Goal: Task Accomplishment & Management: Use online tool/utility

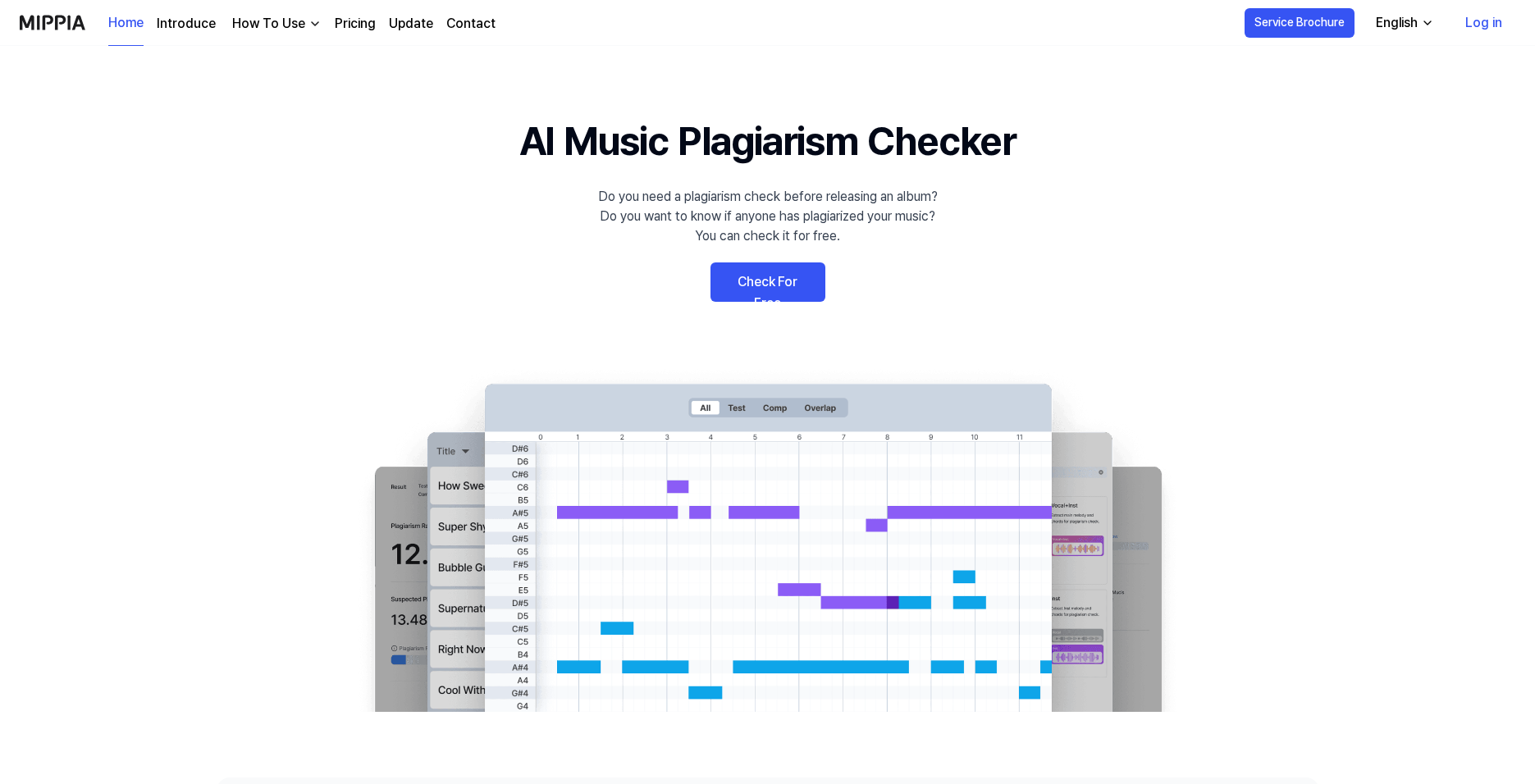
click at [751, 277] on link "Check For Free" at bounding box center [767, 282] width 115 height 39
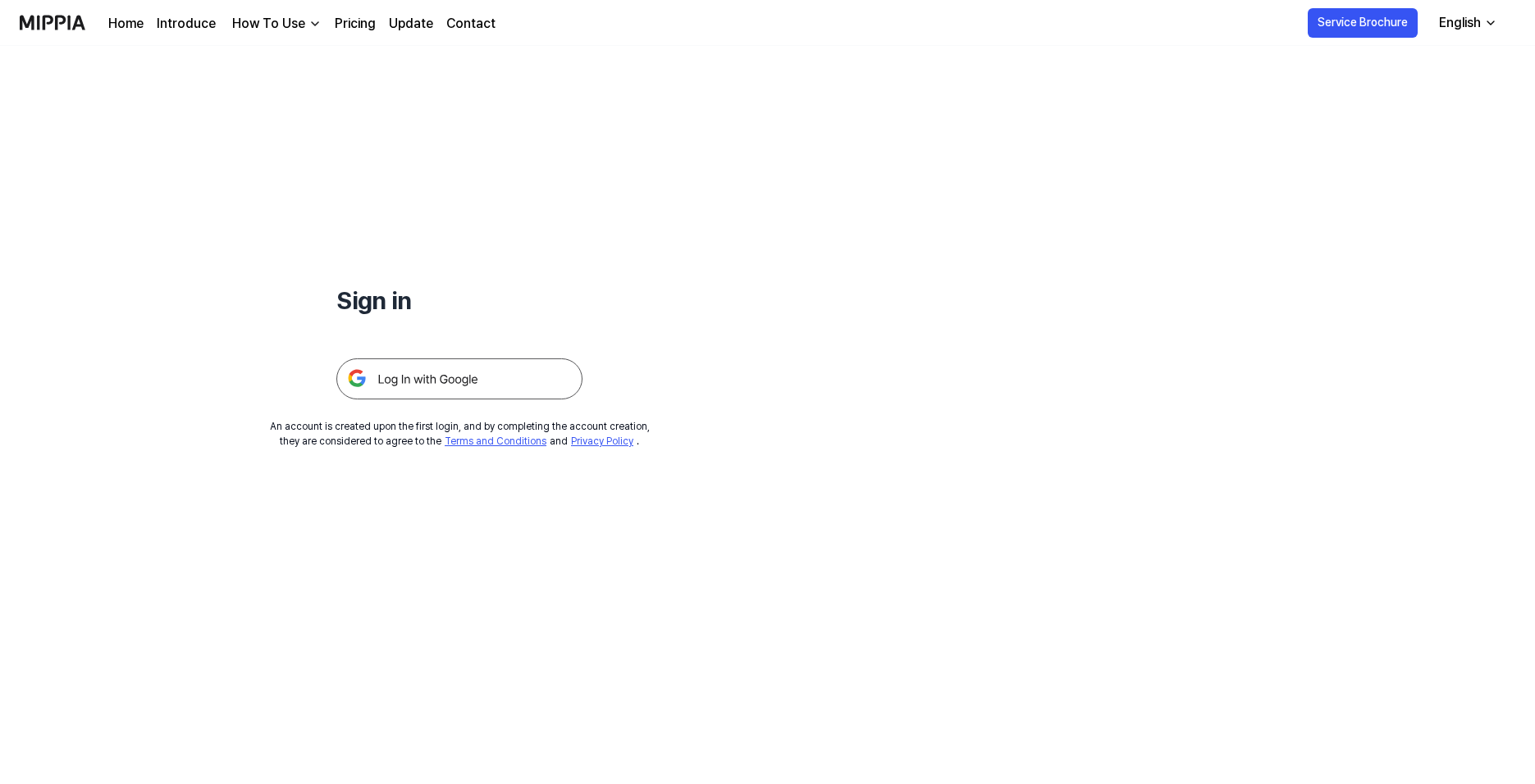
click at [395, 381] on img at bounding box center [459, 379] width 246 height 41
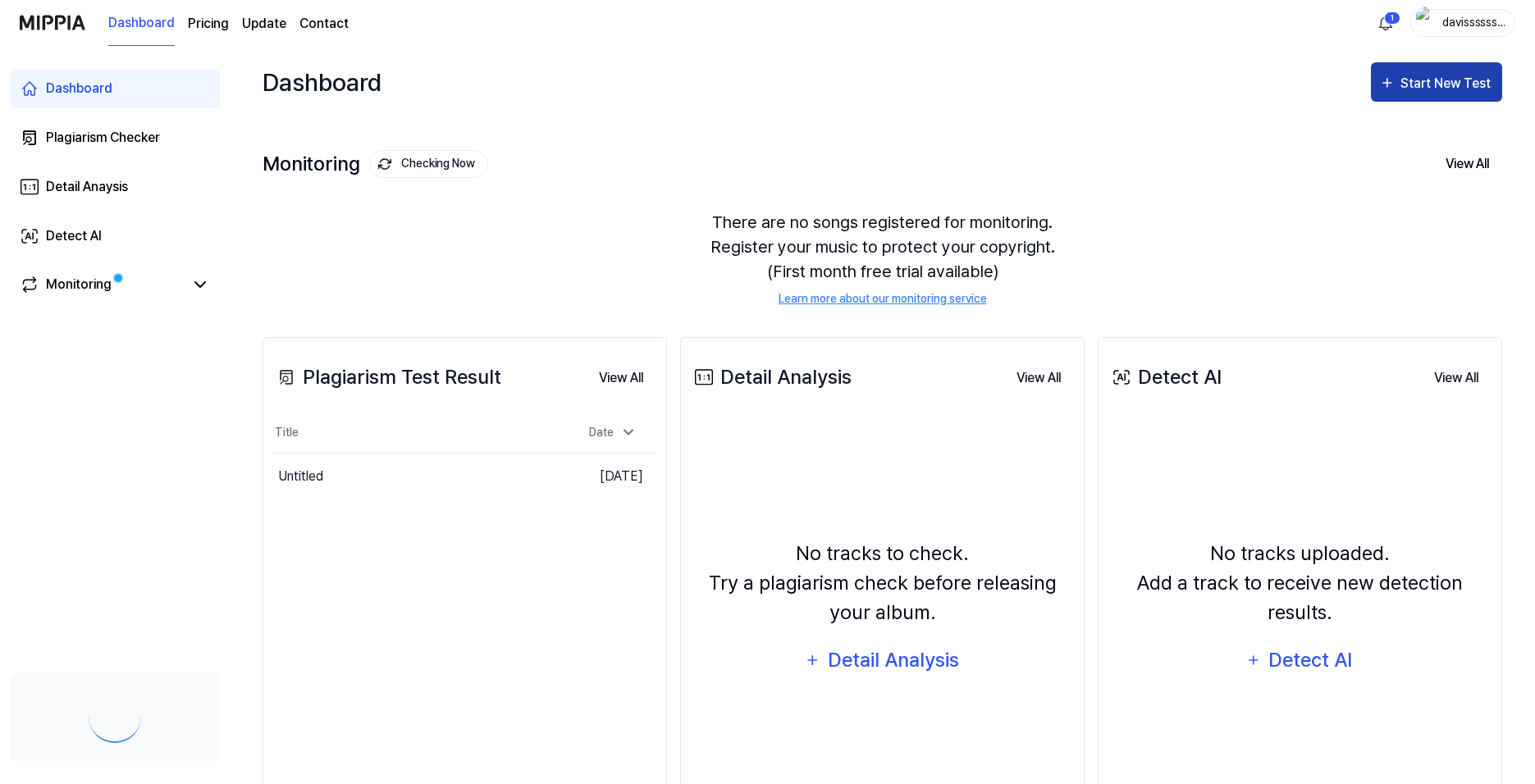
click at [1411, 78] on div "Start New Test" at bounding box center [1447, 83] width 94 height 21
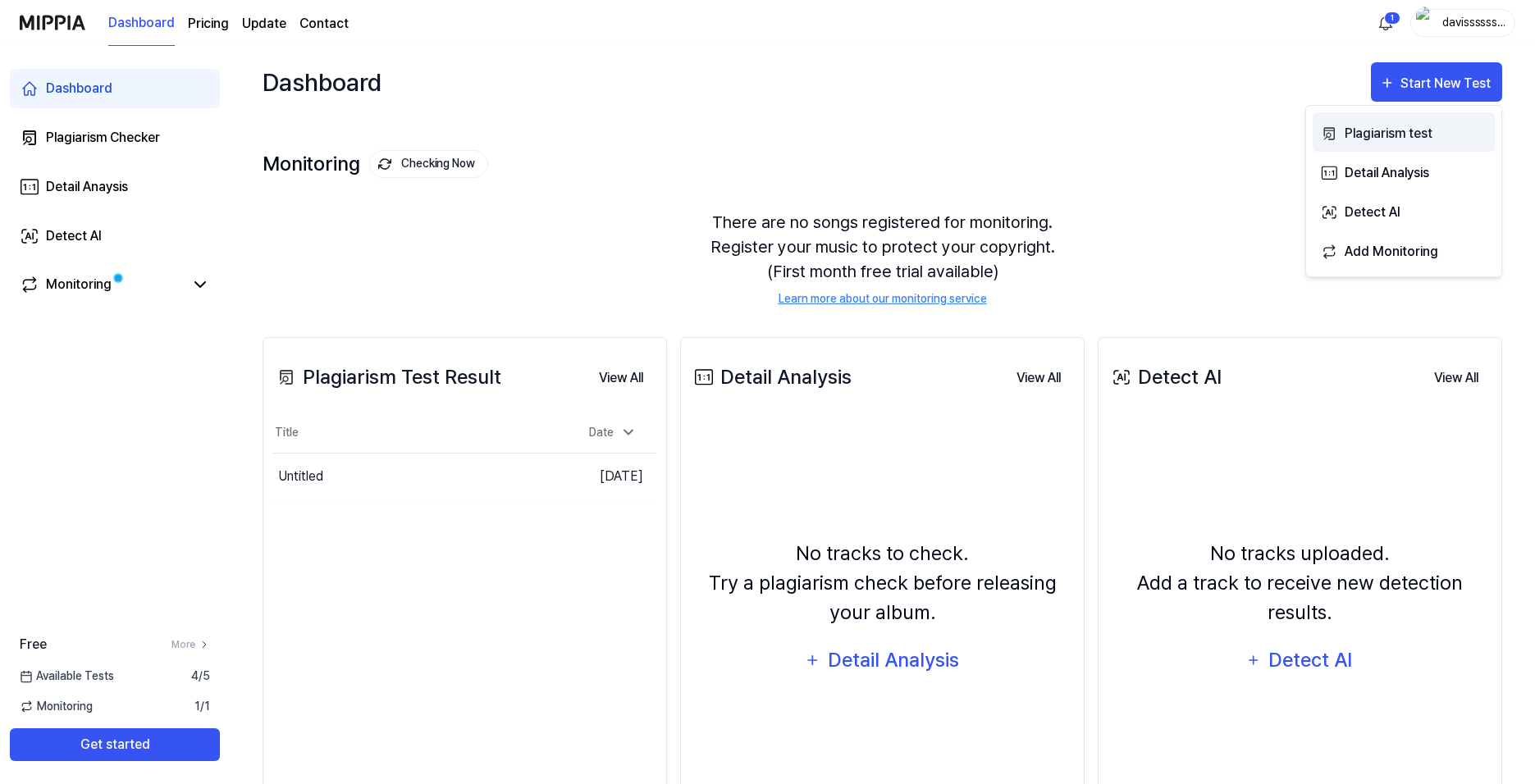
click at [1414, 127] on div "Plagiarism test" at bounding box center [1416, 134] width 143 height 21
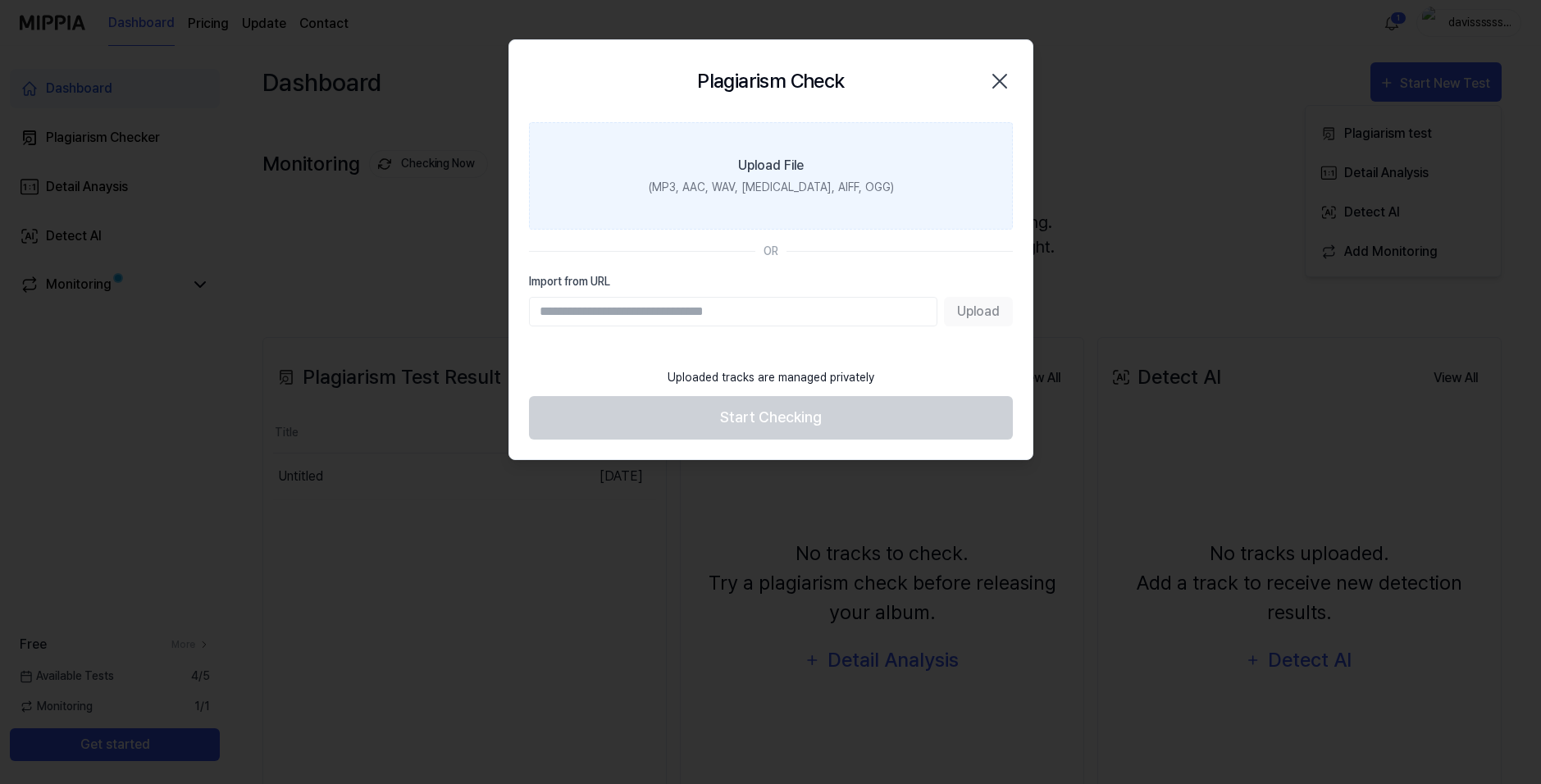
click at [776, 180] on div "(MP3, AAC, WAV, [MEDICAL_DATA], AIFF, OGG)" at bounding box center [770, 187] width 245 height 17
click at [0, 0] on input "Upload File (MP3, AAC, WAV, [MEDICAL_DATA], AIFF, OGG)" at bounding box center [0, 0] width 0 height 0
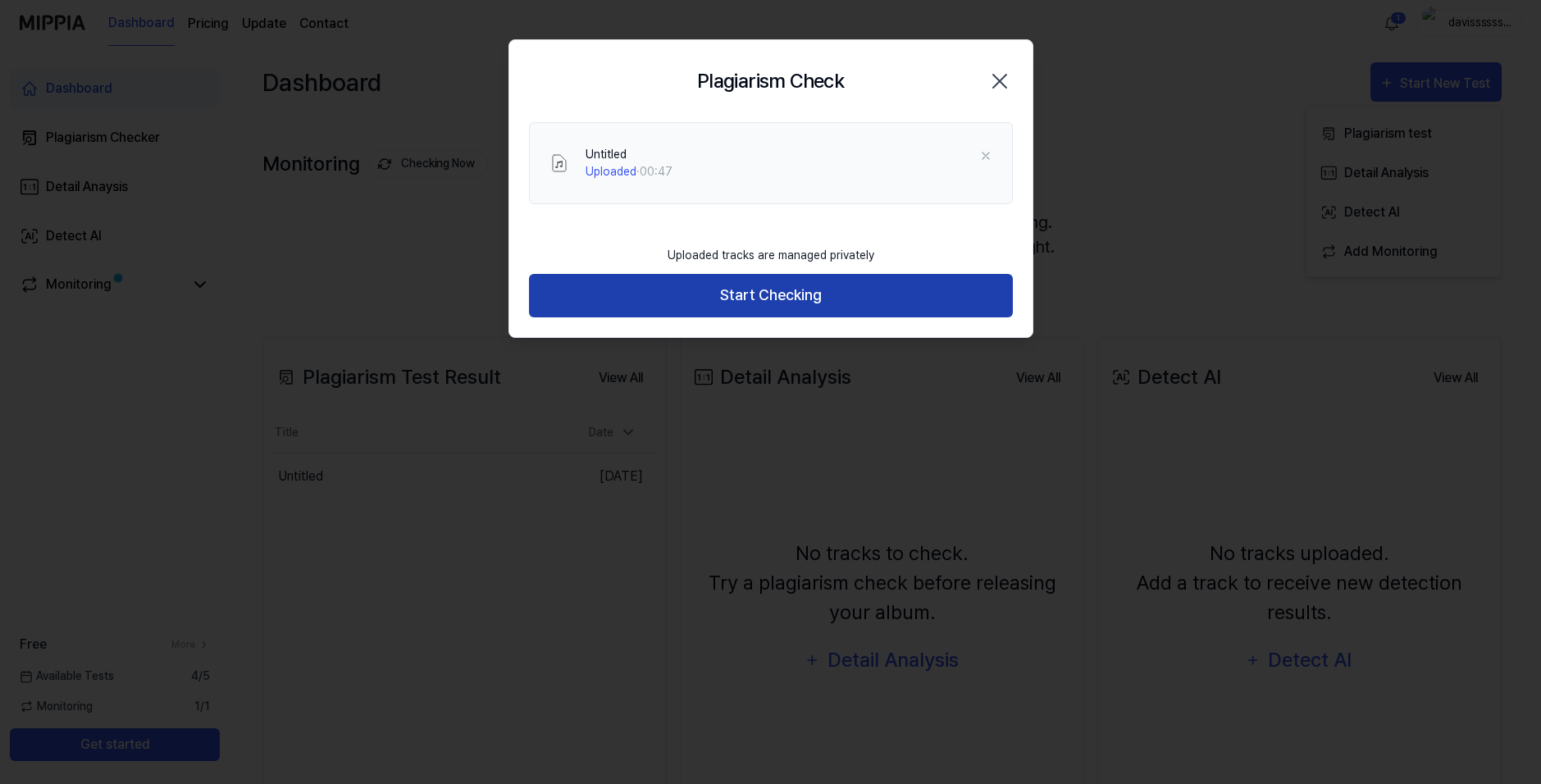
click at [688, 303] on button "Start Checking" at bounding box center [770, 295] width 484 height 43
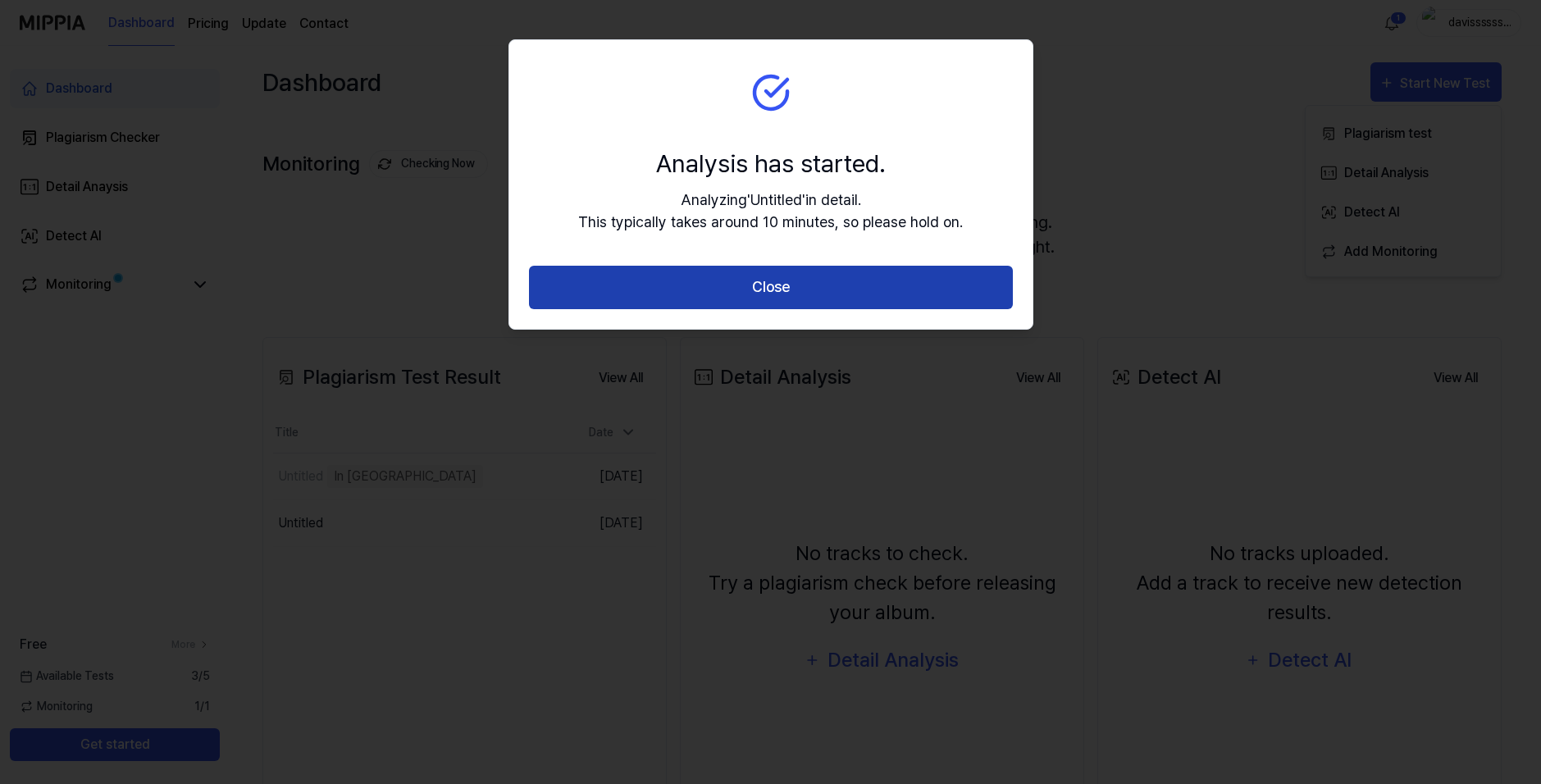
click at [668, 293] on button "Close" at bounding box center [770, 287] width 484 height 43
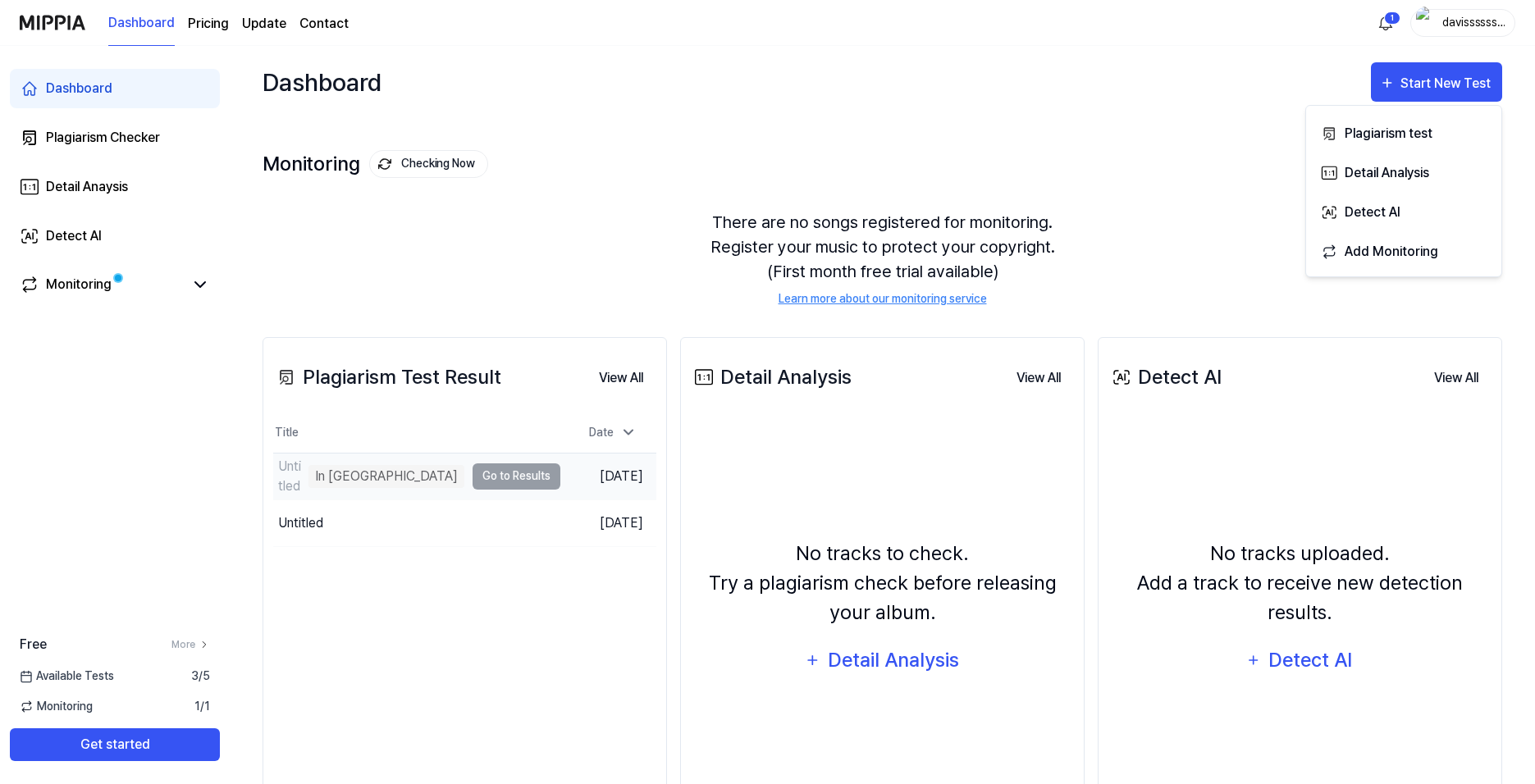
click at [420, 473] on div "Untitled In Queue" at bounding box center [369, 477] width 191 height 46
click at [549, 472] on td "Untitled In Queue Go to Results" at bounding box center [416, 477] width 287 height 46
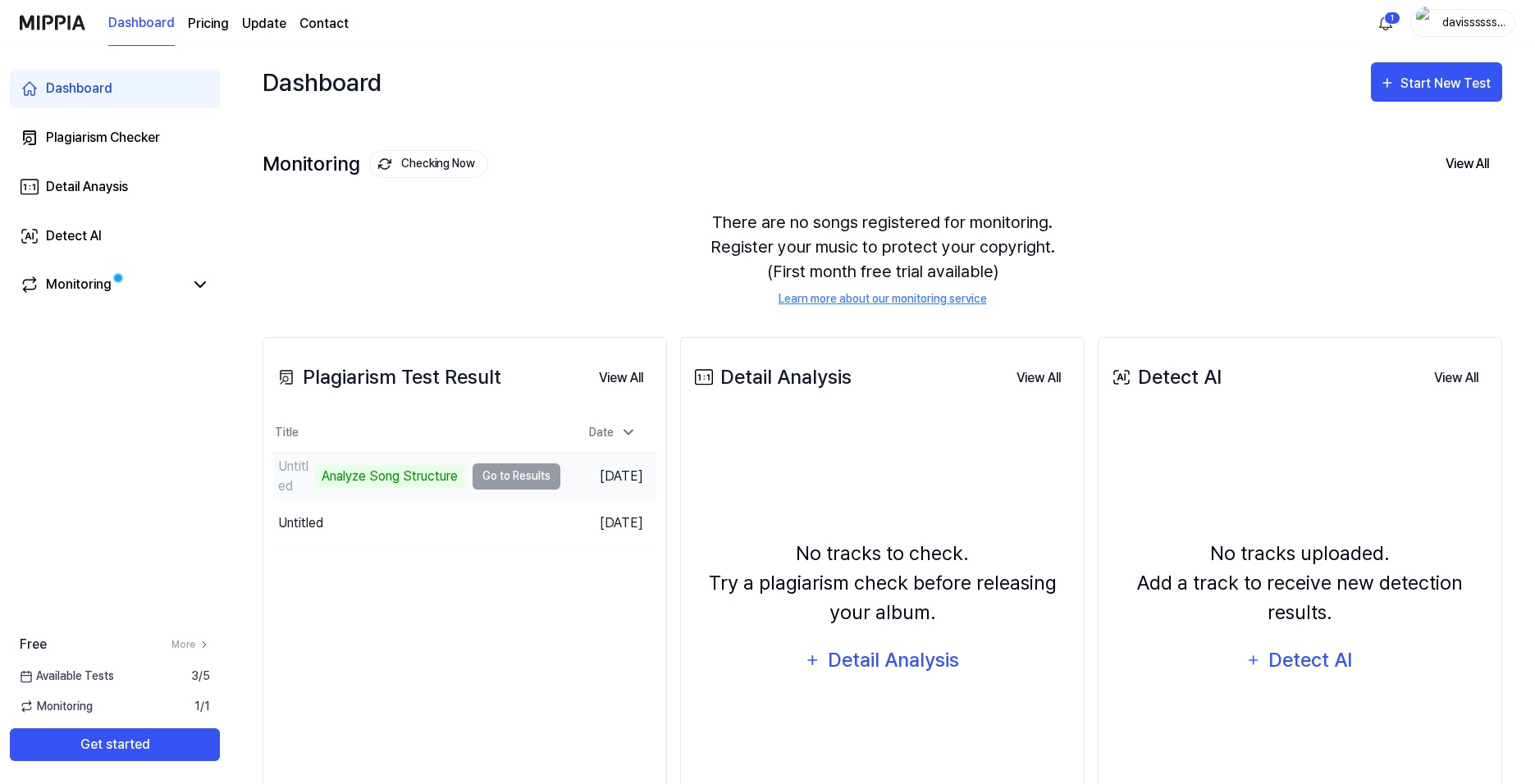
click at [299, 478] on div "Untitled" at bounding box center [295, 477] width 33 height 39
click at [300, 477] on div "Untitled" at bounding box center [295, 477] width 33 height 39
click at [331, 478] on div "Untitled" at bounding box center [369, 477] width 191 height 46
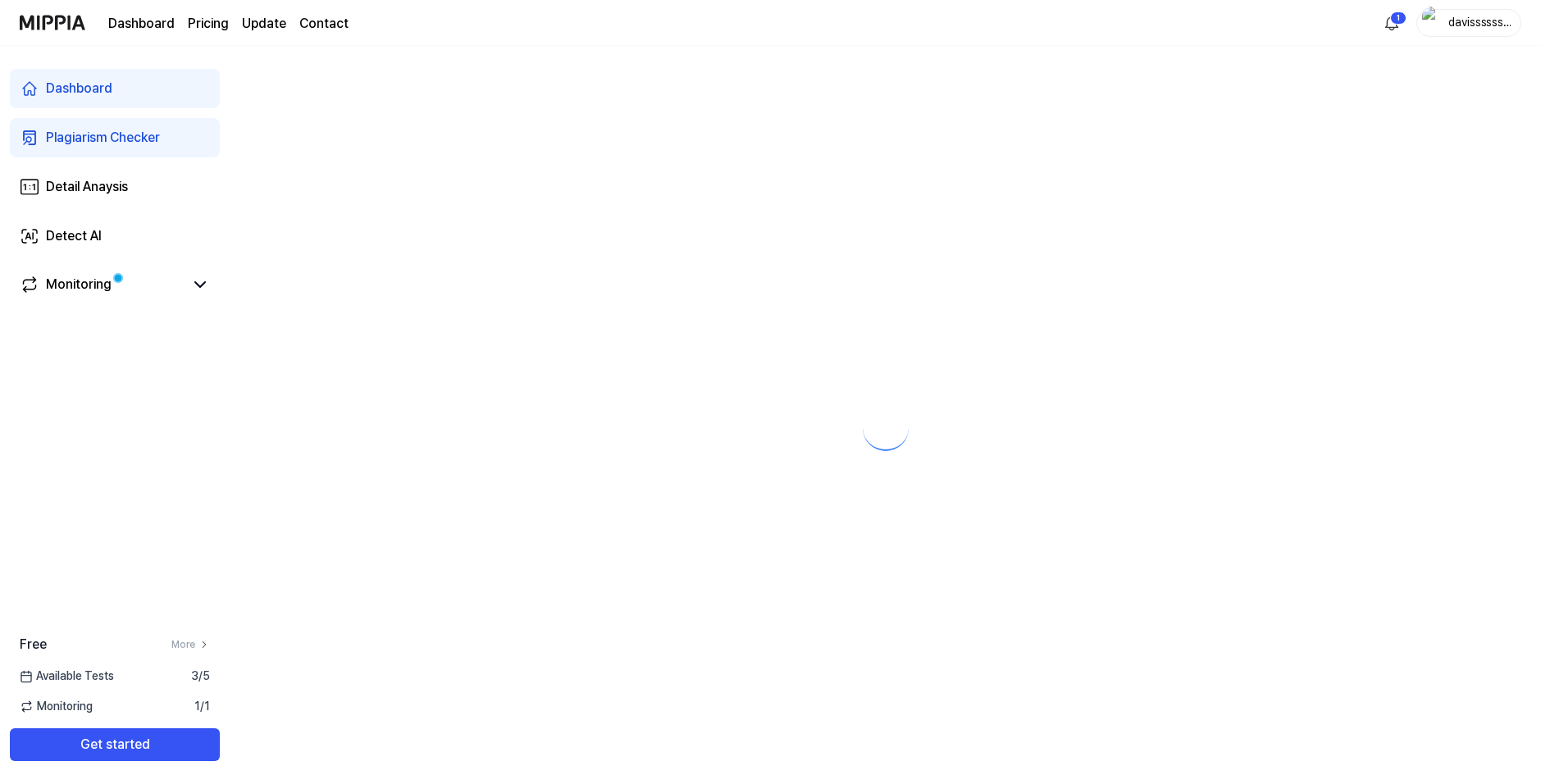
click at [502, 475] on div at bounding box center [885, 415] width 1311 height 738
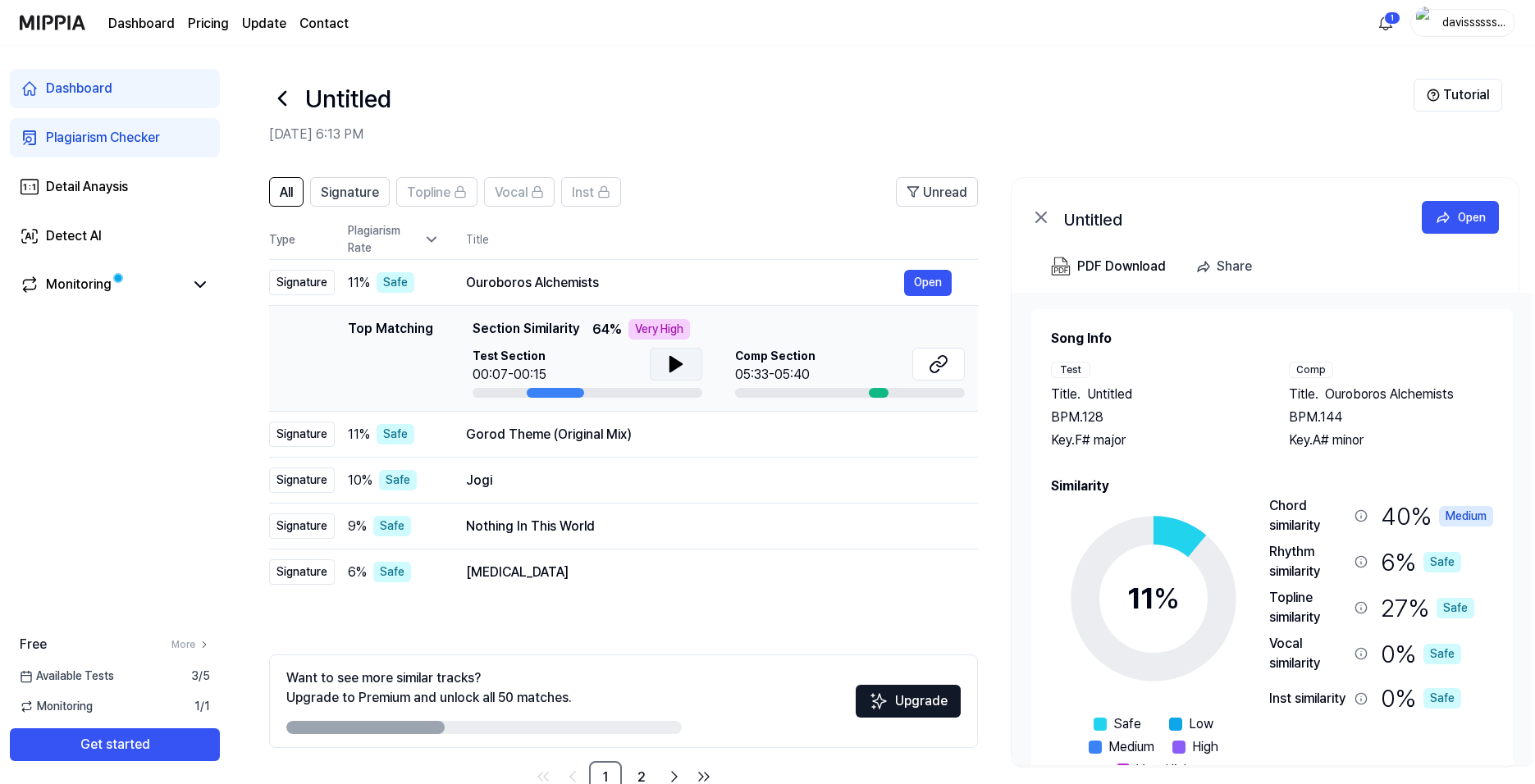
click at [670, 366] on icon at bounding box center [675, 363] width 11 height 14
click at [671, 366] on icon at bounding box center [673, 363] width 3 height 13
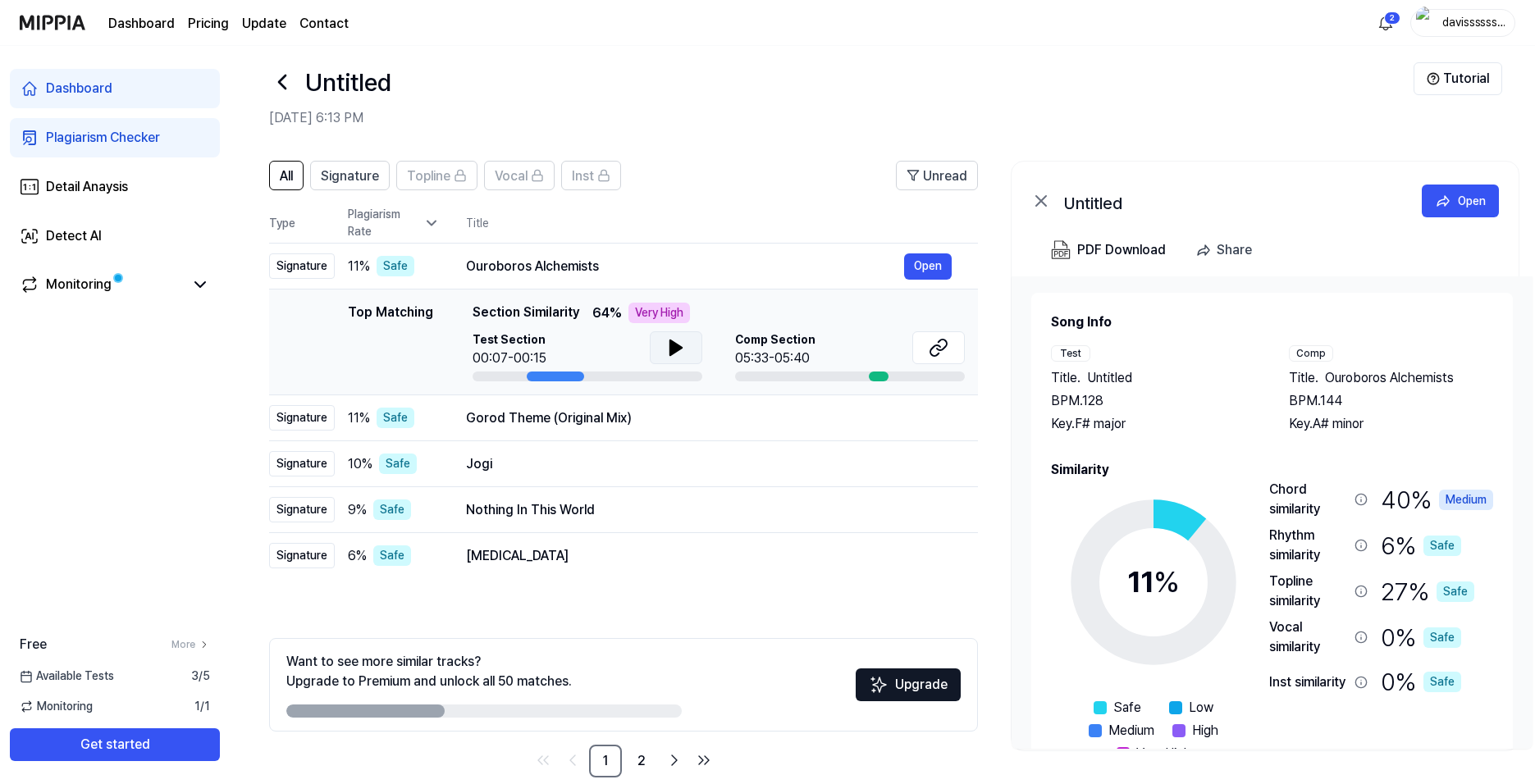
scroll to position [43, 0]
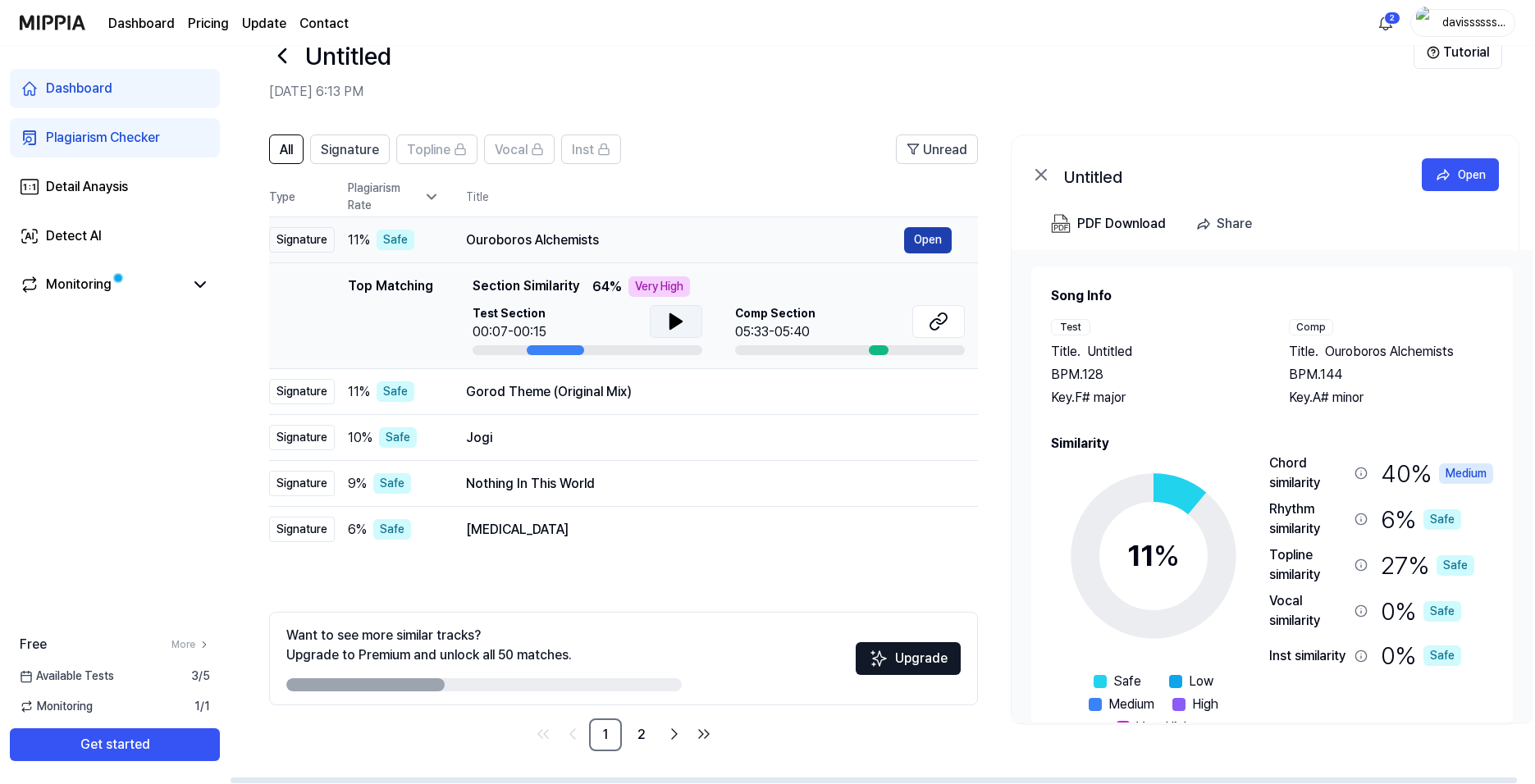
click at [931, 235] on button "Open" at bounding box center [928, 240] width 48 height 26
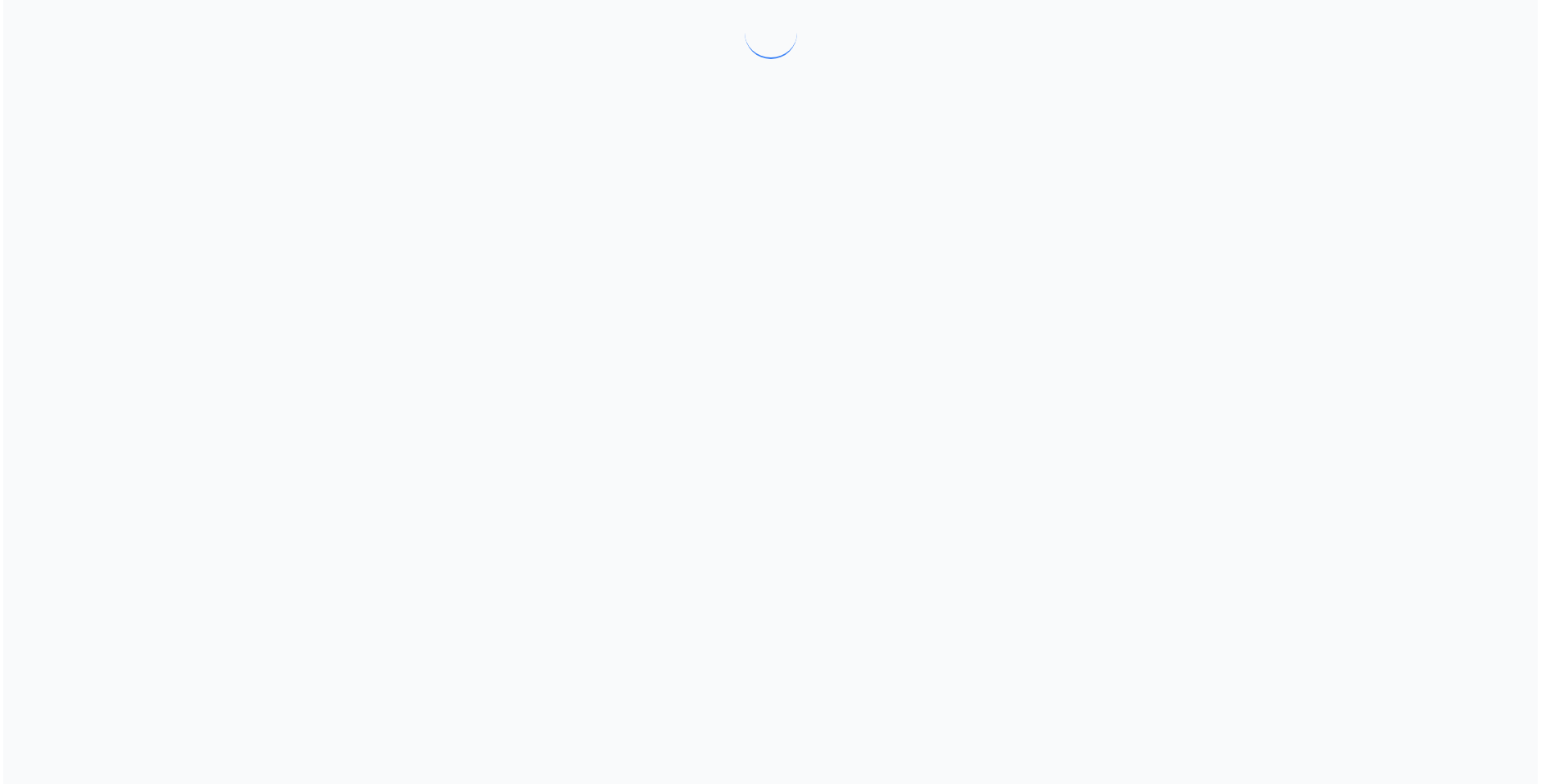
scroll to position [0, 0]
